Goal: Find specific fact: Find specific fact

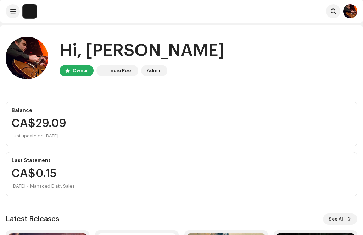
click at [10, 12] on button at bounding box center [13, 11] width 14 height 14
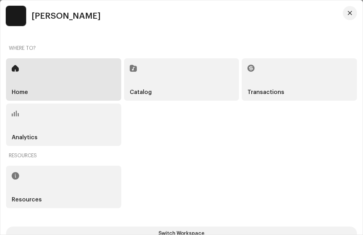
click at [170, 79] on div "Catalog" at bounding box center [181, 79] width 115 height 42
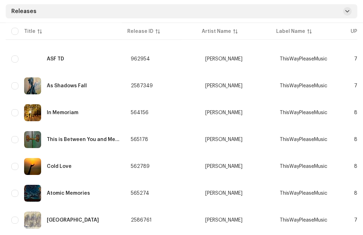
scroll to position [250, 0]
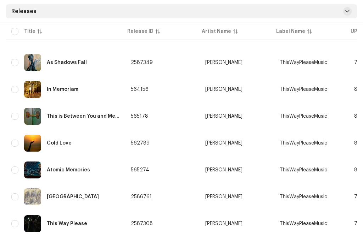
click at [61, 143] on div "Cold Love" at bounding box center [59, 143] width 25 height 5
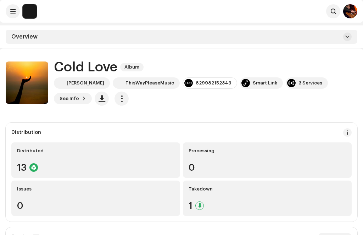
click at [346, 38] on span at bounding box center [347, 37] width 4 height 6
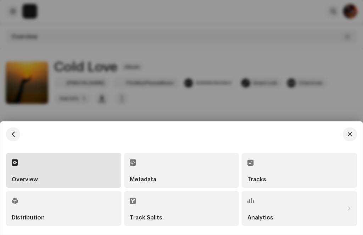
click at [270, 178] on div "Tracks" at bounding box center [299, 180] width 104 height 6
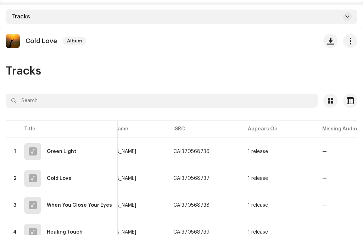
scroll to position [0, 100]
copy div "CAI370568736"
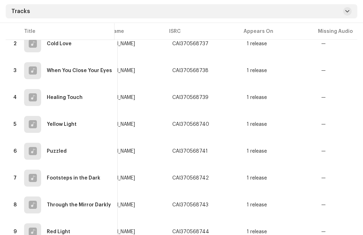
scroll to position [157, 0]
copy div "CAI370568740"
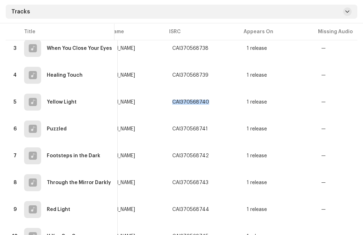
scroll to position [192, 0]
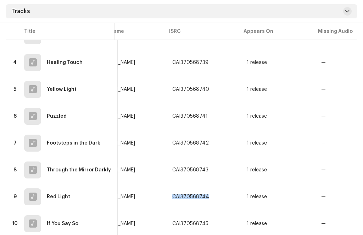
copy div "CAI370568744"
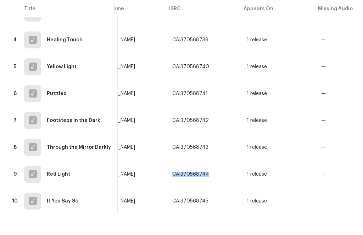
scroll to position [215, 0]
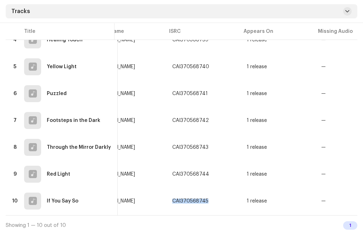
copy div "CAI370568745"
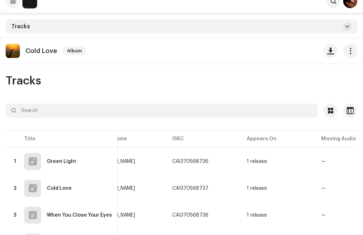
scroll to position [0, 0]
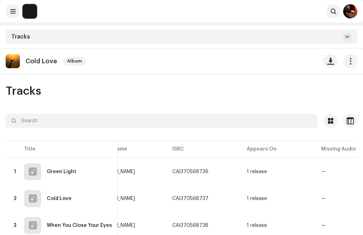
click at [350, 8] on img at bounding box center [350, 11] width 14 height 14
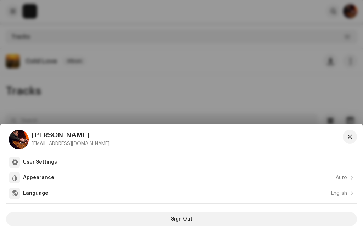
click at [189, 221] on span "Sign Out" at bounding box center [182, 219] width 22 height 14
